Goal: Transaction & Acquisition: Purchase product/service

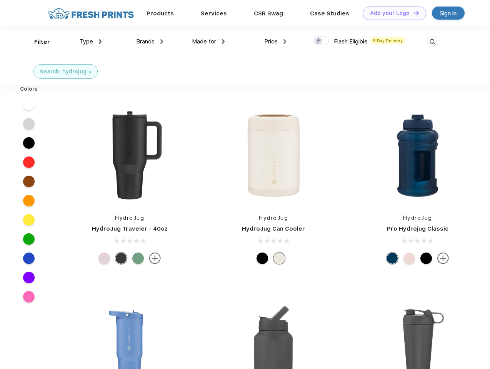
click at [392, 13] on link "Add your Logo Design Tool" at bounding box center [395, 13] width 64 height 13
click at [0, 0] on div "Design Tool" at bounding box center [0, 0] width 0 height 0
click at [413, 13] on link "Add your Logo Design Tool" at bounding box center [395, 13] width 64 height 13
click at [37, 42] on div "Filter" at bounding box center [42, 42] width 16 height 9
click at [91, 42] on span "Type" at bounding box center [86, 41] width 13 height 7
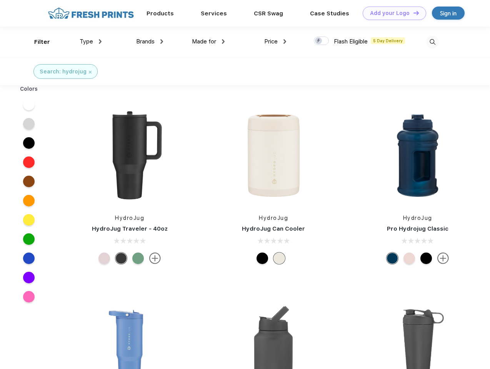
click at [150, 42] on span "Brands" at bounding box center [145, 41] width 18 height 7
click at [209, 42] on span "Made for" at bounding box center [204, 41] width 24 height 7
click at [276, 42] on span "Price" at bounding box center [270, 41] width 13 height 7
click at [322, 41] on div at bounding box center [321, 41] width 15 height 8
click at [319, 41] on input "checkbox" at bounding box center [316, 38] width 5 height 5
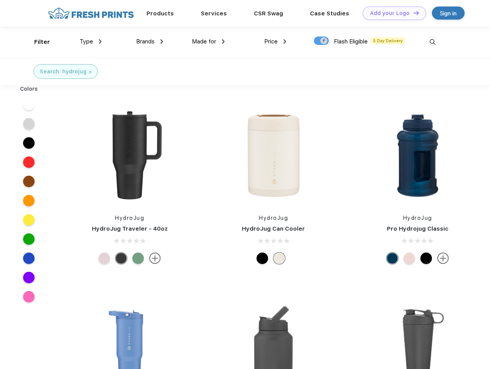
click at [433, 42] on img at bounding box center [432, 42] width 13 height 13
